Goal: Task Accomplishment & Management: Manage account settings

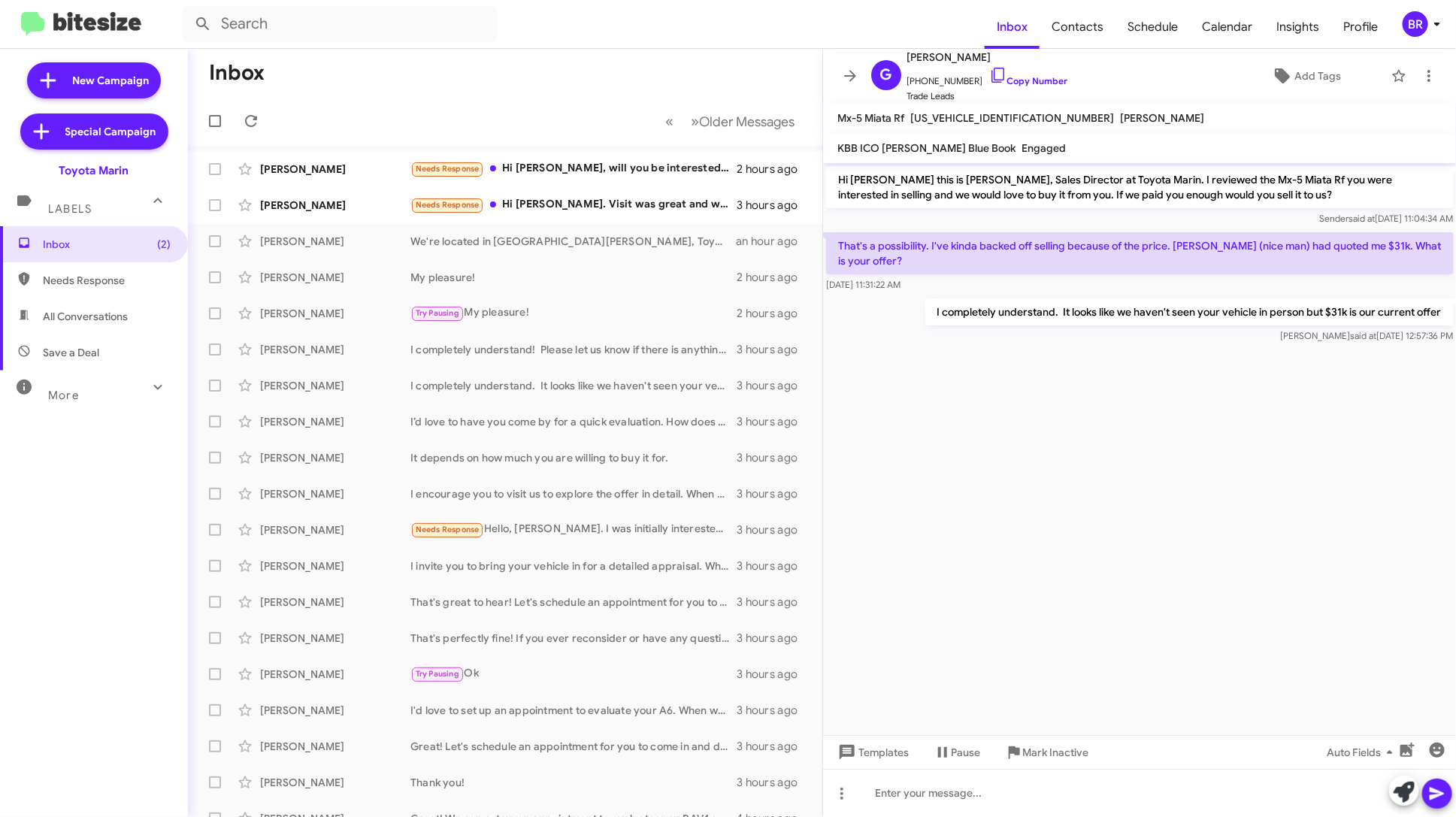
click at [1412, 22] on div "BR" at bounding box center [1415, 24] width 25 height 25
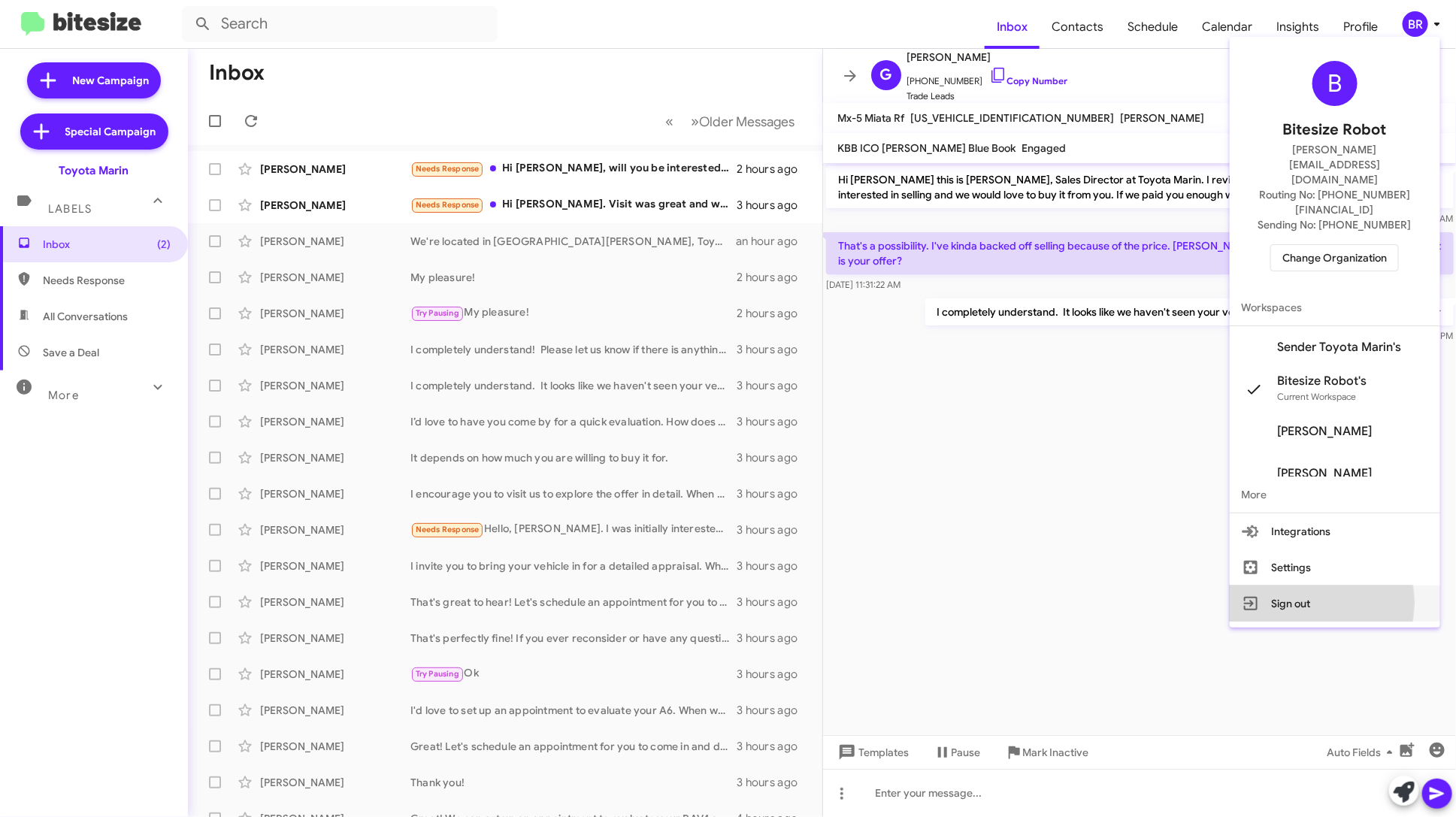
click at [1309, 586] on button "Sign out" at bounding box center [1335, 604] width 210 height 36
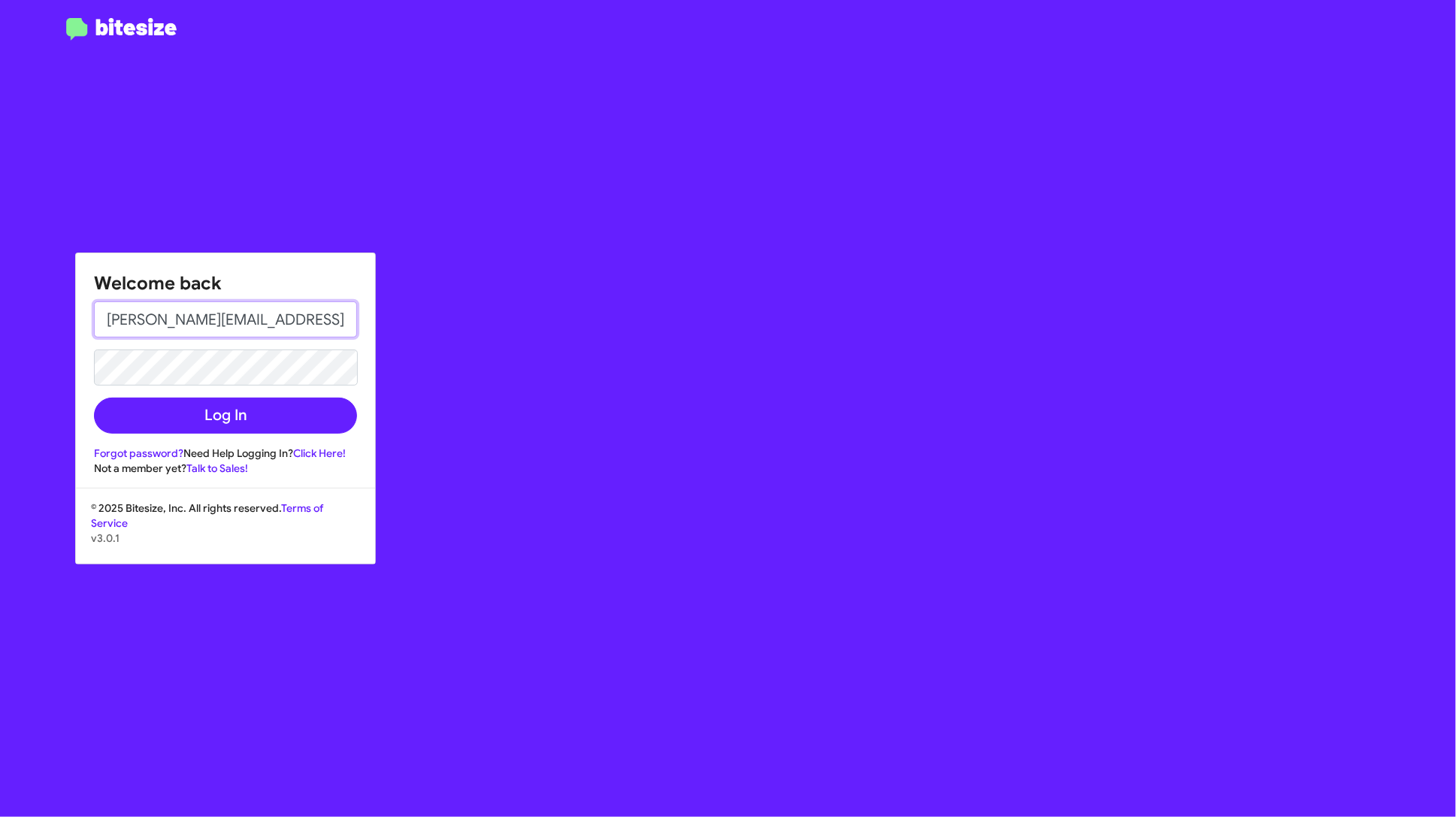
click at [279, 324] on input "[PERSON_NAME][EMAIL_ADDRESS][DOMAIN_NAME]" at bounding box center [226, 320] width 263 height 36
paste input "[EMAIL_ADDRESS][DOMAIN_NAME]"
type input "[EMAIL_ADDRESS][DOMAIN_NAME]"
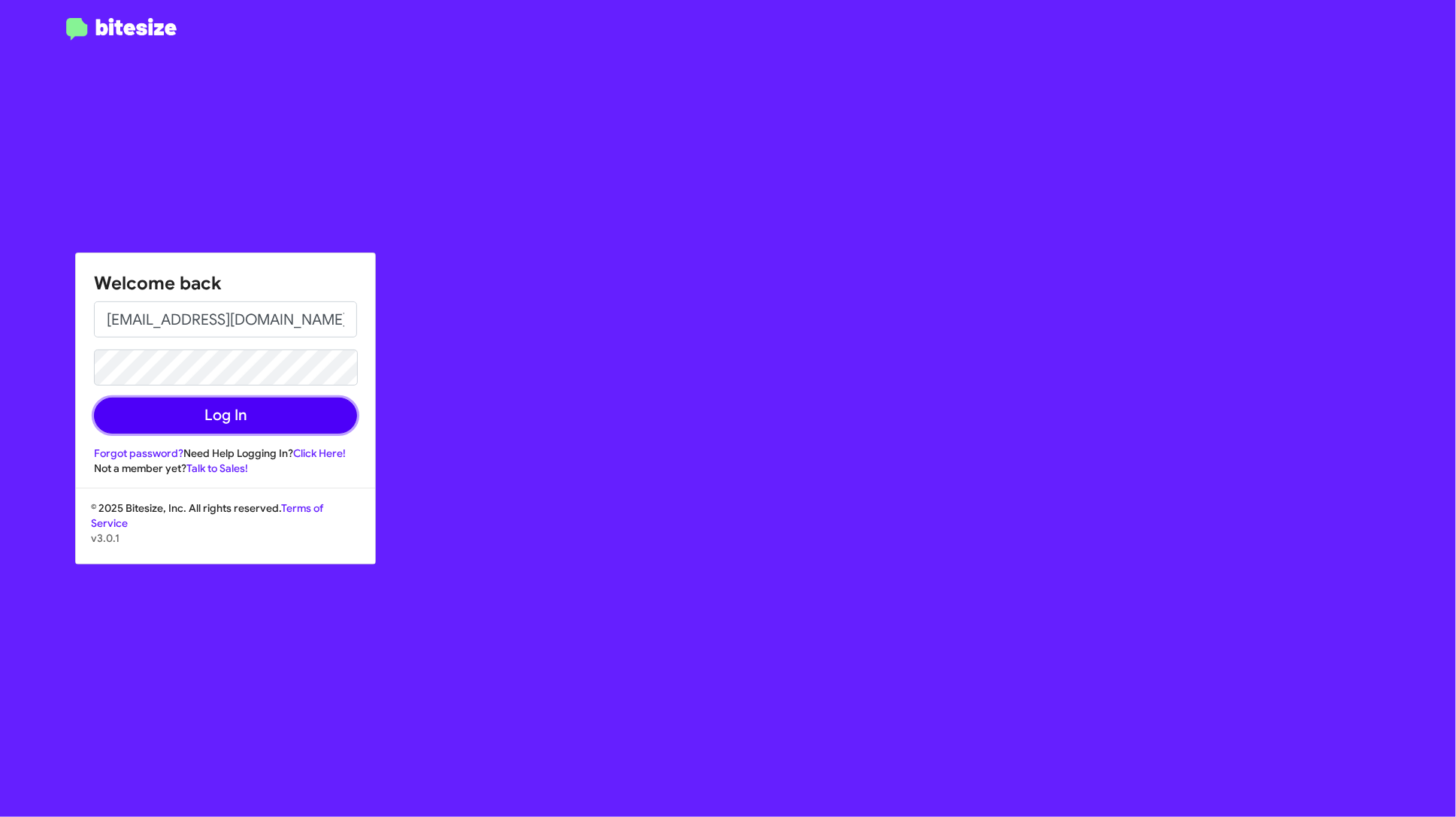
click at [160, 403] on button "Log In" at bounding box center [226, 416] width 263 height 36
